Goal: Obtain resource: Obtain resource

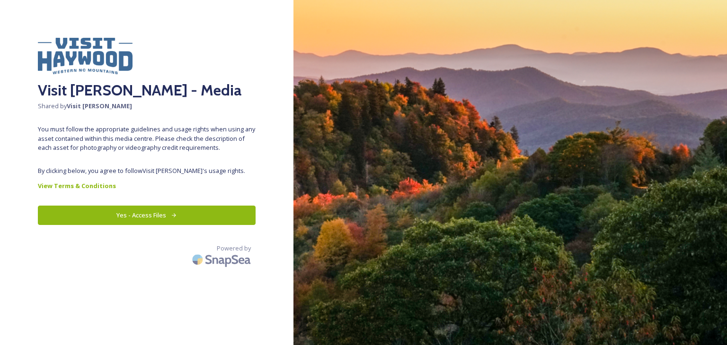
click at [111, 215] on button "Yes - Access Files" at bounding box center [147, 215] width 218 height 19
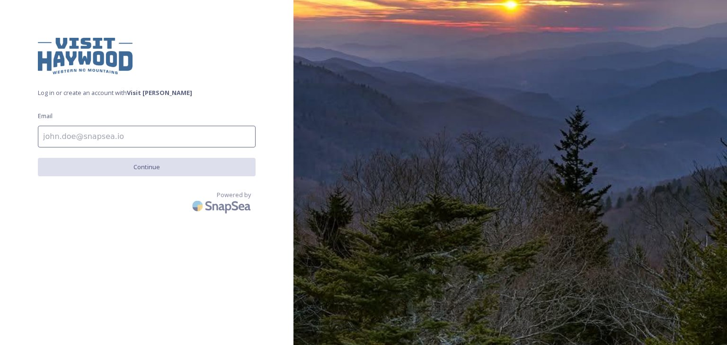
click at [155, 138] on input at bounding box center [147, 137] width 218 height 22
click at [54, 198] on div "Powered by" at bounding box center [147, 204] width 218 height 26
click at [50, 136] on input at bounding box center [147, 137] width 218 height 22
type input "[EMAIL_ADDRESS][DOMAIN_NAME]"
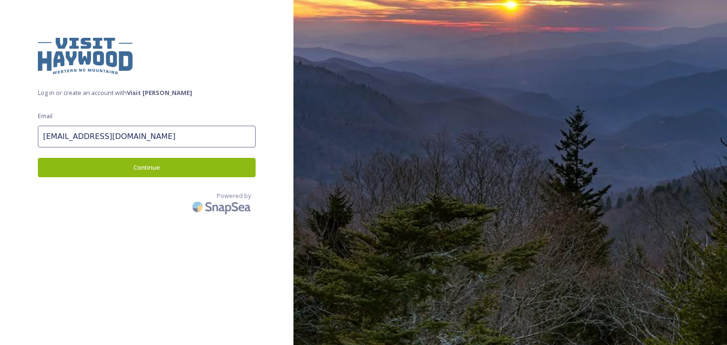
click at [132, 169] on button "Continue" at bounding box center [147, 167] width 218 height 19
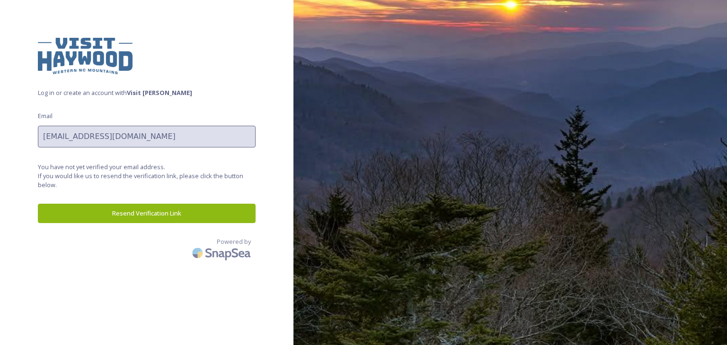
click at [150, 216] on button "Resend Verification Link" at bounding box center [147, 213] width 218 height 19
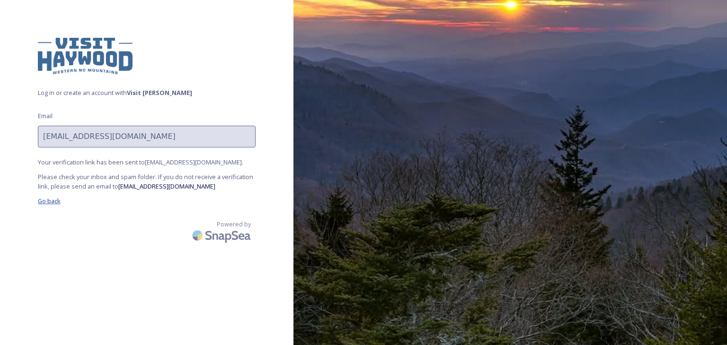
click at [47, 199] on span "Go back" at bounding box center [49, 201] width 23 height 9
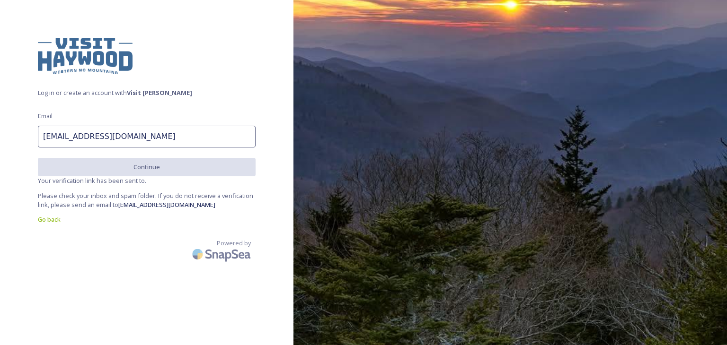
click at [70, 78] on div "Log in or create an account with [PERSON_NAME] Email [EMAIL_ADDRESS][DOMAIN_NAM…" at bounding box center [146, 173] width 293 height 270
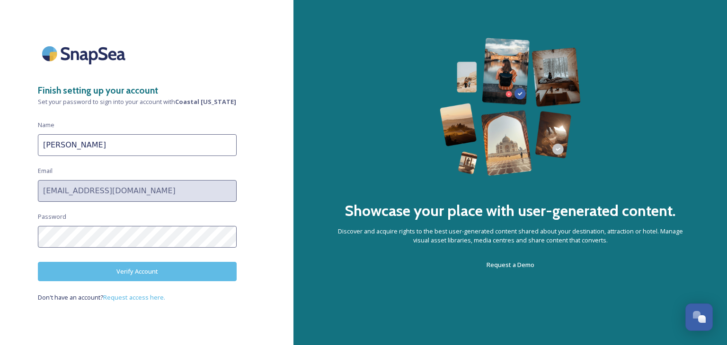
click at [96, 273] on button "Verify Account" at bounding box center [137, 271] width 199 height 19
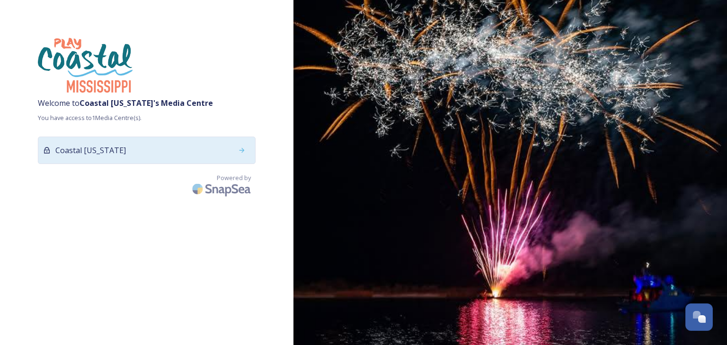
click at [151, 151] on div "Coastal Mississippi" at bounding box center [147, 150] width 218 height 27
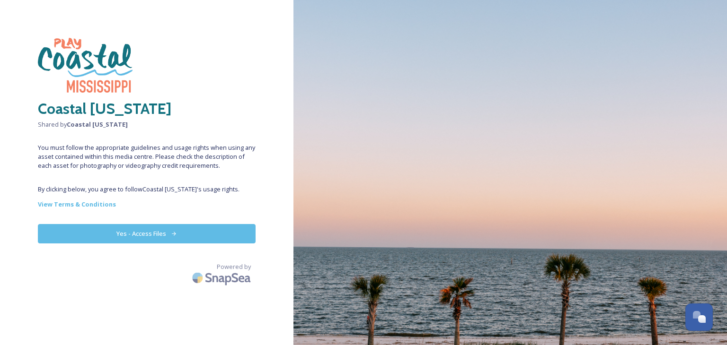
click at [86, 236] on button "Yes - Access Files" at bounding box center [147, 233] width 218 height 19
click at [168, 230] on button "Yes - Access Files" at bounding box center [147, 233] width 218 height 19
click at [173, 234] on icon at bounding box center [174, 234] width 6 height 6
click at [49, 206] on strong "View Terms & Conditions" at bounding box center [77, 204] width 78 height 9
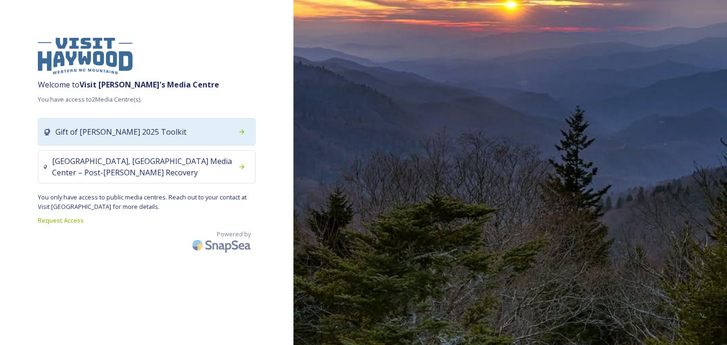
click at [109, 132] on span "Gift of Haywood 2025 Toolkit" at bounding box center [120, 131] width 131 height 11
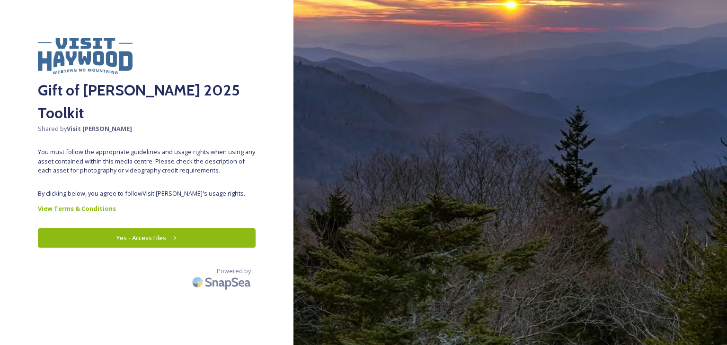
click at [68, 229] on button "Yes - Access Files" at bounding box center [147, 238] width 218 height 19
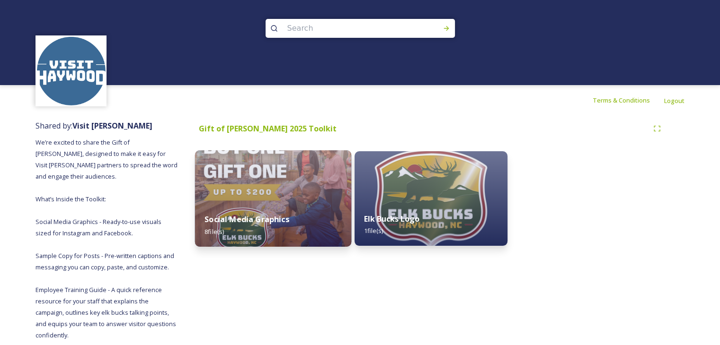
click at [223, 222] on strong "Social Media Graphics" at bounding box center [246, 219] width 85 height 10
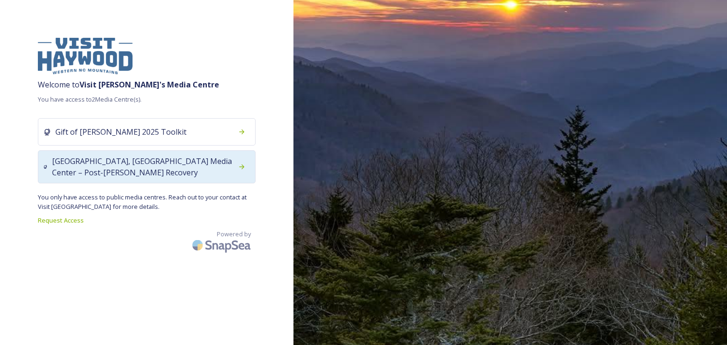
click at [167, 166] on span "[GEOGRAPHIC_DATA], [GEOGRAPHIC_DATA] Media Center – Post-[PERSON_NAME] Recovery" at bounding box center [142, 167] width 181 height 23
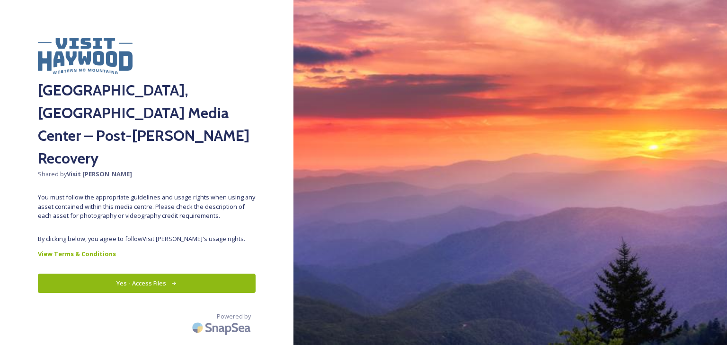
click at [108, 274] on button "Yes - Access Files" at bounding box center [147, 283] width 218 height 19
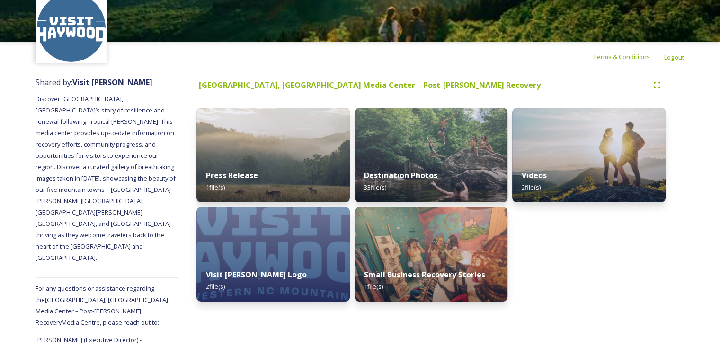
scroll to position [44, 0]
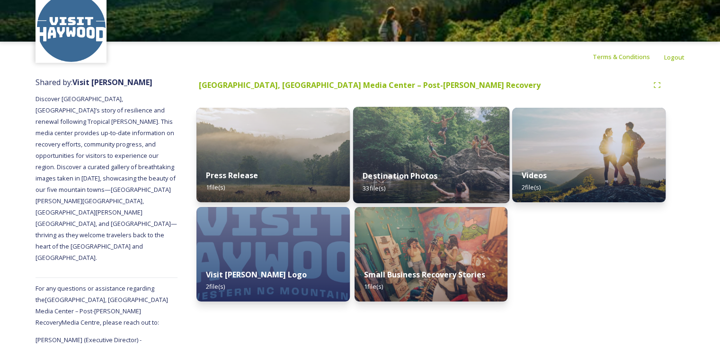
click at [385, 177] on strong "Destination Photos" at bounding box center [399, 176] width 75 height 10
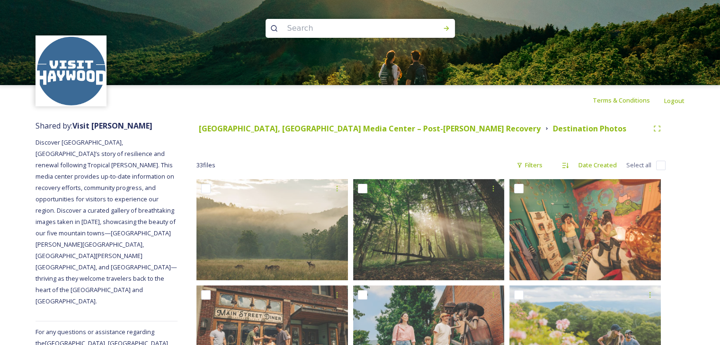
click at [72, 61] on img at bounding box center [71, 71] width 69 height 69
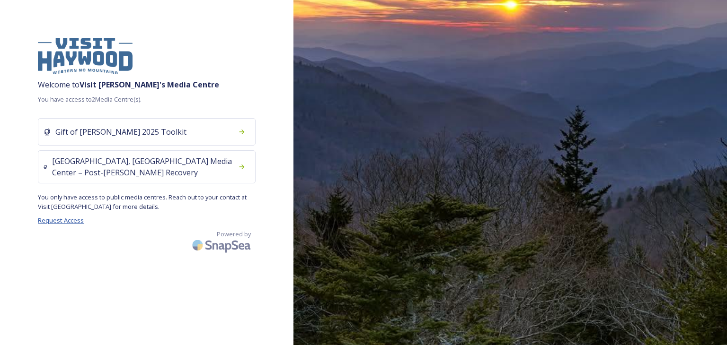
click at [72, 222] on span "Request Access" at bounding box center [61, 220] width 46 height 9
